Goal: Navigation & Orientation: Find specific page/section

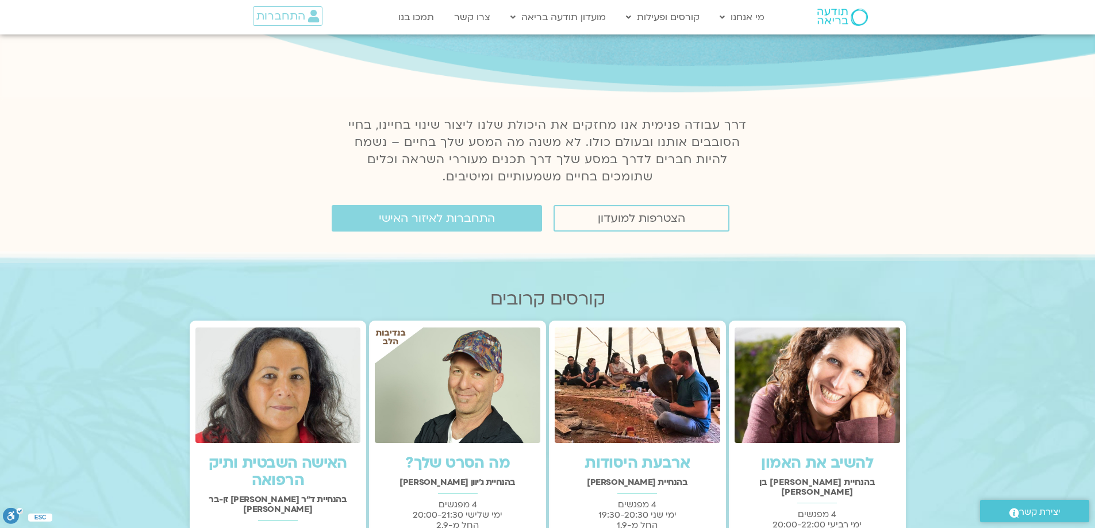
scroll to position [173, 0]
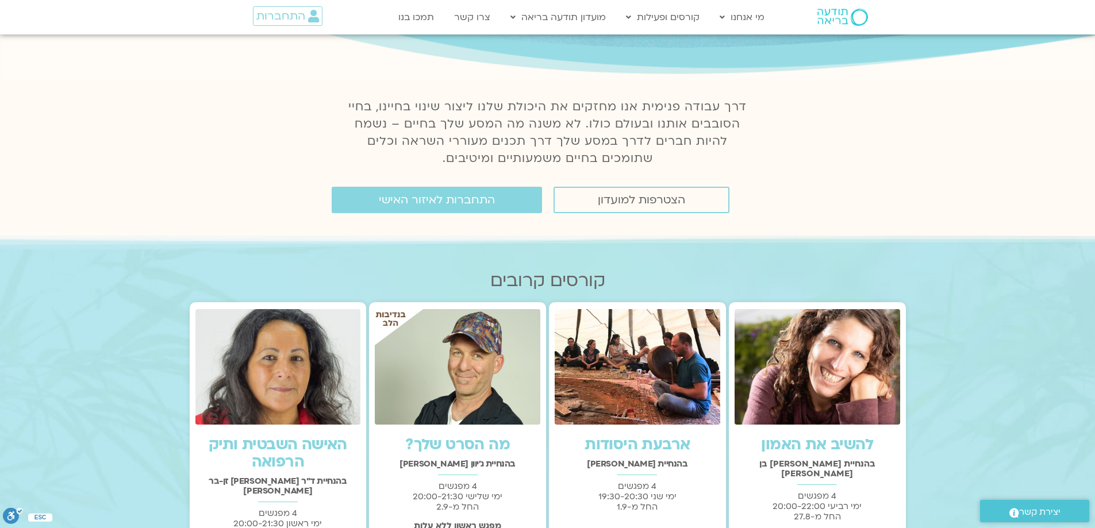
drag, startPoint x: 902, startPoint y: 153, endPoint x: 897, endPoint y: 159, distance: 7.8
drag, startPoint x: 897, startPoint y: 159, endPoint x: 434, endPoint y: 203, distance: 464.9
click at [434, 203] on span "התחברות לאיזור האישי" at bounding box center [437, 200] width 116 height 13
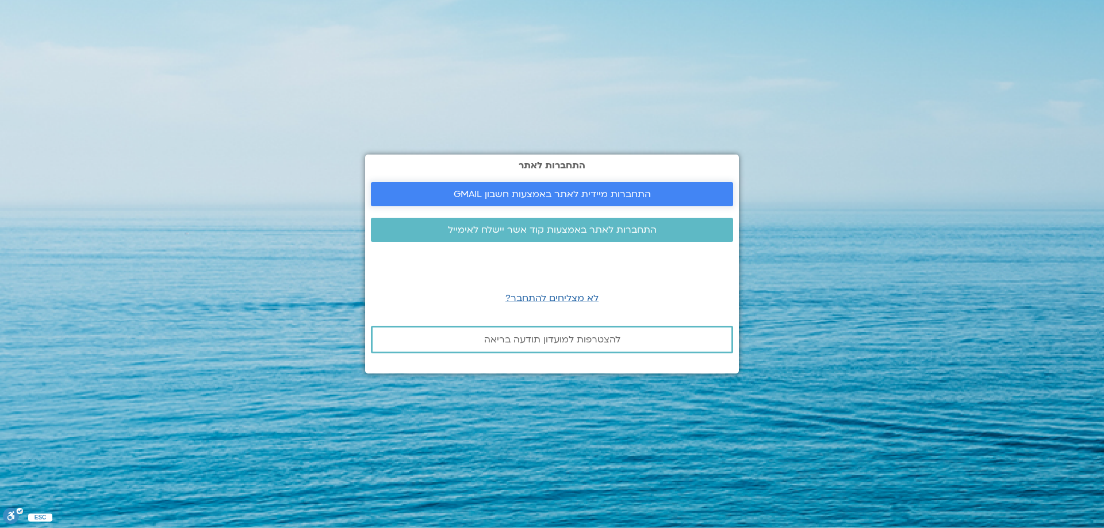
click at [542, 195] on span "התחברות מיידית לאתר באמצעות חשבון GMAIL" at bounding box center [552, 194] width 197 height 10
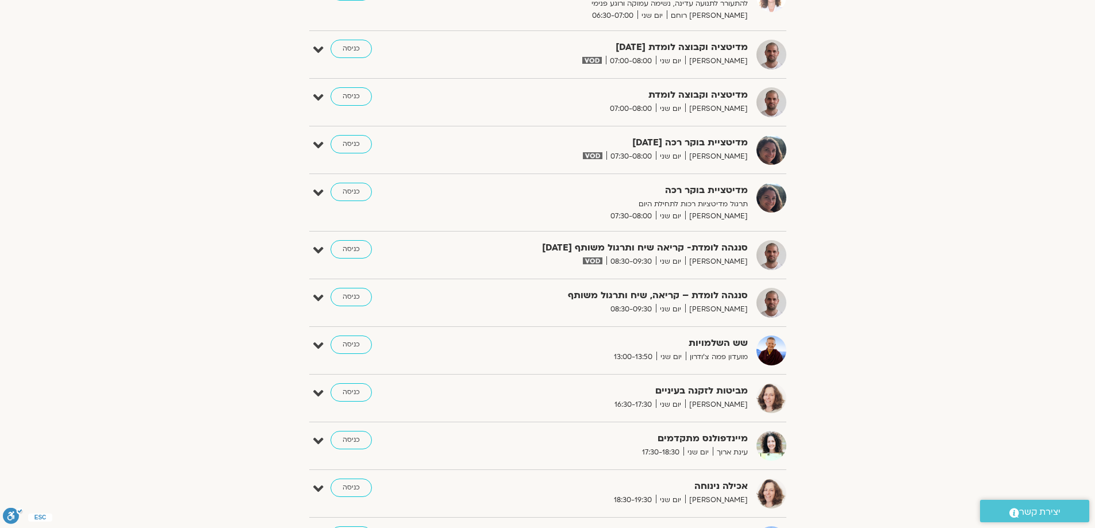
scroll to position [288, 0]
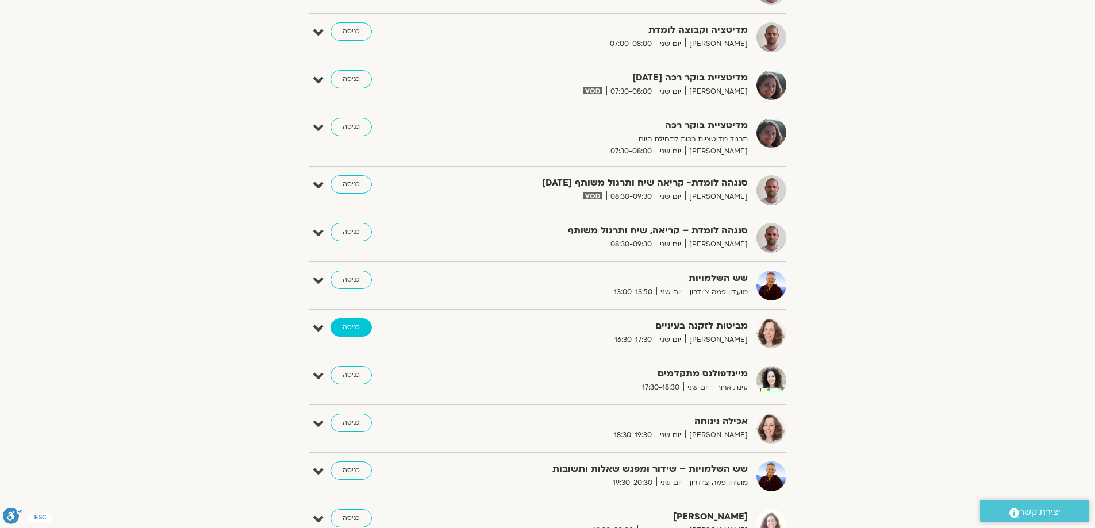
click at [346, 328] on link "כניסה" at bounding box center [351, 328] width 41 height 18
